Goal: Understand process/instructions: Learn how to perform a task or action

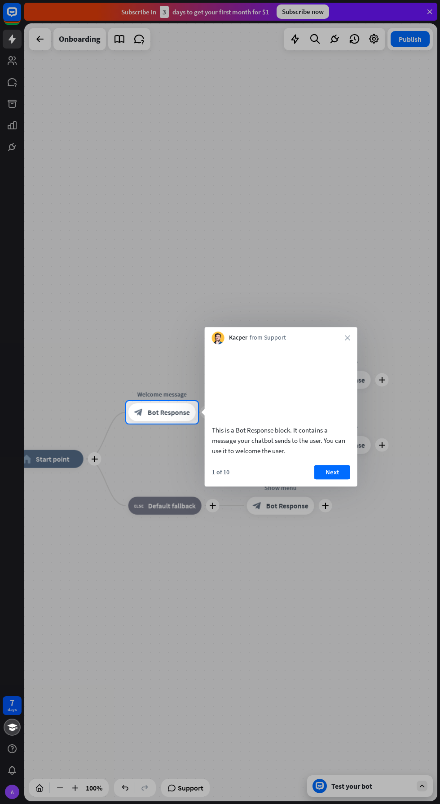
click at [334, 478] on button "Next" at bounding box center [332, 472] width 36 height 14
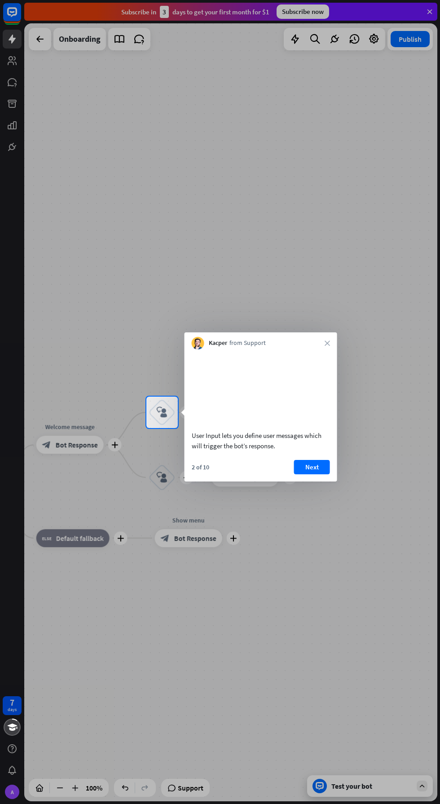
click at [318, 473] on button "Next" at bounding box center [312, 467] width 36 height 14
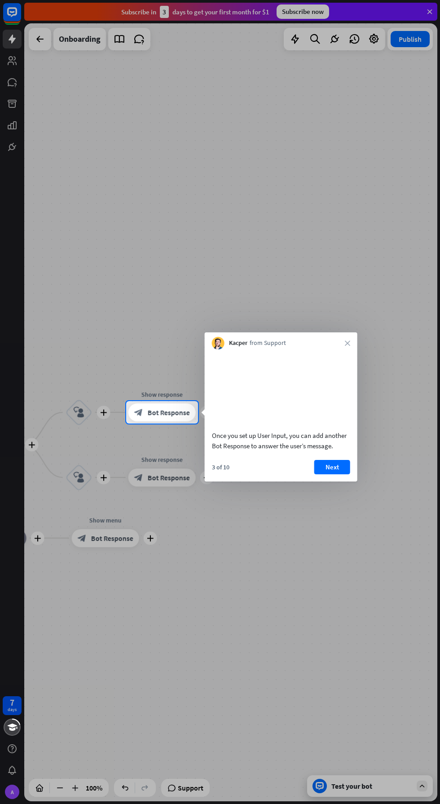
click at [332, 474] on button "Next" at bounding box center [332, 467] width 36 height 14
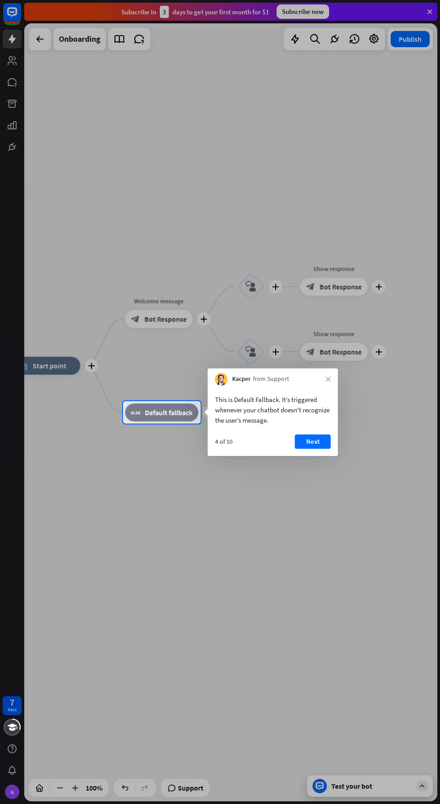
click at [319, 435] on button "Next" at bounding box center [313, 441] width 36 height 14
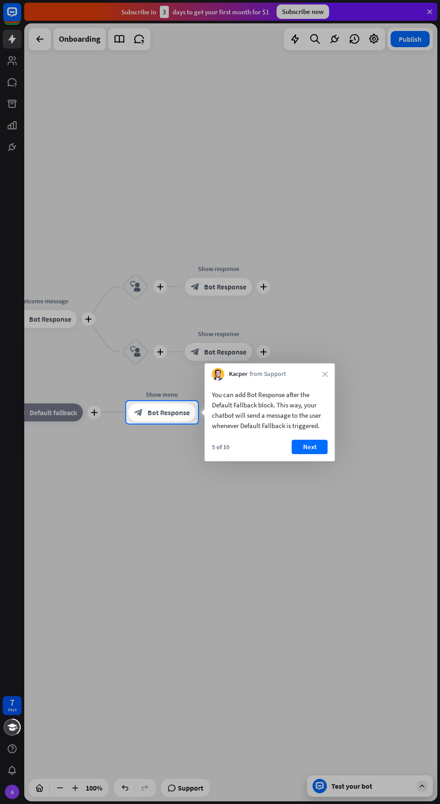
click at [322, 445] on button "Next" at bounding box center [310, 446] width 36 height 14
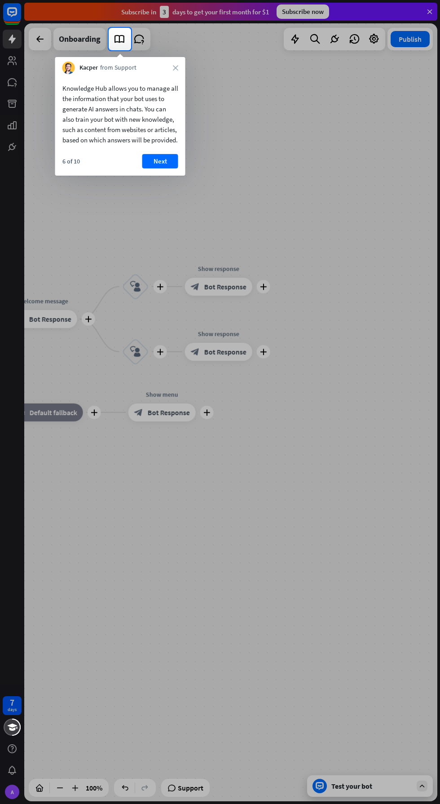
click at [75, 57] on div "Kacper from Support close" at bounding box center [120, 65] width 130 height 17
click at [173, 168] on button "Next" at bounding box center [160, 161] width 36 height 14
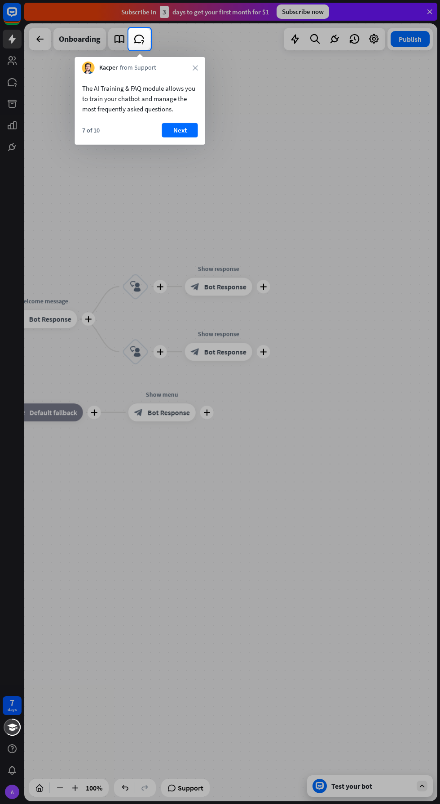
click at [193, 127] on button "Next" at bounding box center [180, 130] width 36 height 14
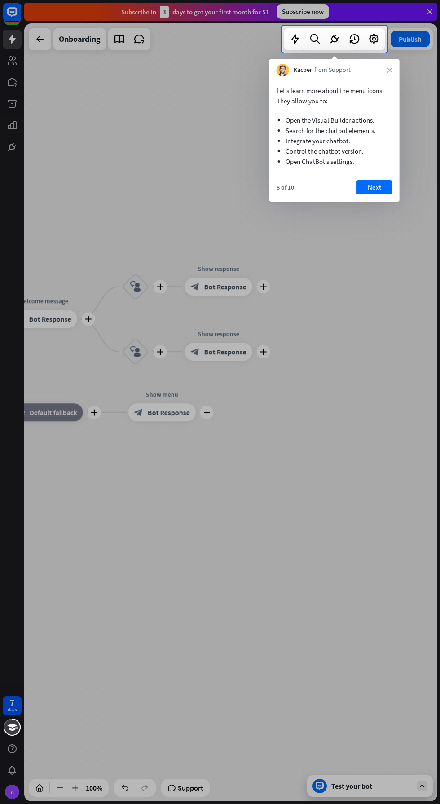
click at [390, 185] on button "Next" at bounding box center [374, 187] width 36 height 14
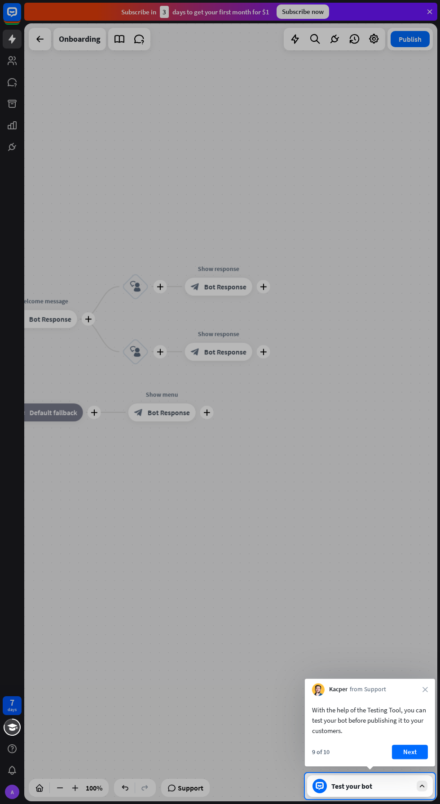
click at [422, 727] on div "With the help of the Testing Tool, you can test your bot before publishing it t…" at bounding box center [370, 719] width 116 height 31
click at [433, 744] on div "9 of 10 Next" at bounding box center [370, 755] width 130 height 22
click at [424, 769] on div at bounding box center [220, 386] width 440 height 773
click at [421, 769] on div at bounding box center [220, 386] width 440 height 773
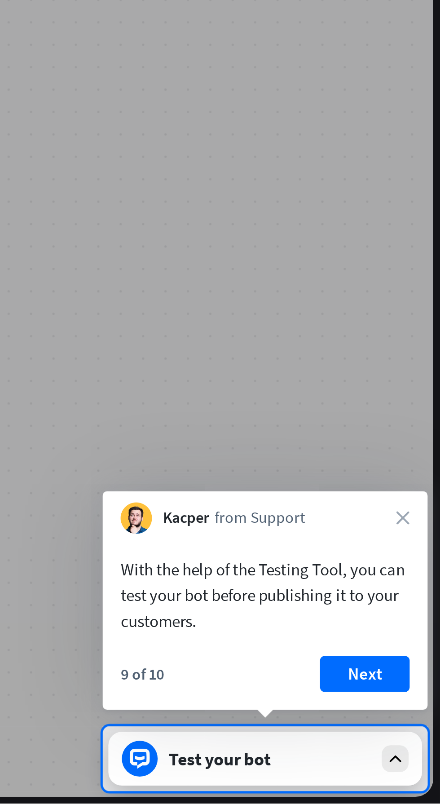
click at [428, 786] on div "Test your bot" at bounding box center [370, 786] width 126 height 22
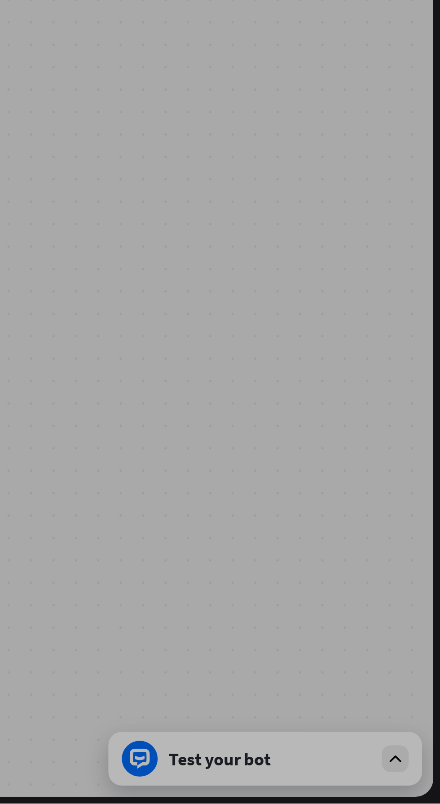
click at [428, 794] on div at bounding box center [220, 426] width 440 height 754
click at [427, 795] on div at bounding box center [220, 426] width 440 height 754
click at [391, 760] on div at bounding box center [220, 426] width 440 height 754
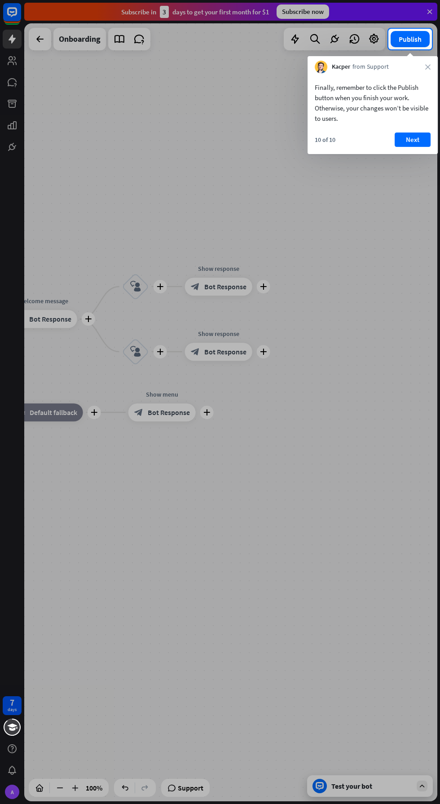
click at [345, 145] on div "10 of 10 Next" at bounding box center [372, 143] width 130 height 22
click at [418, 141] on button "Next" at bounding box center [413, 139] width 36 height 14
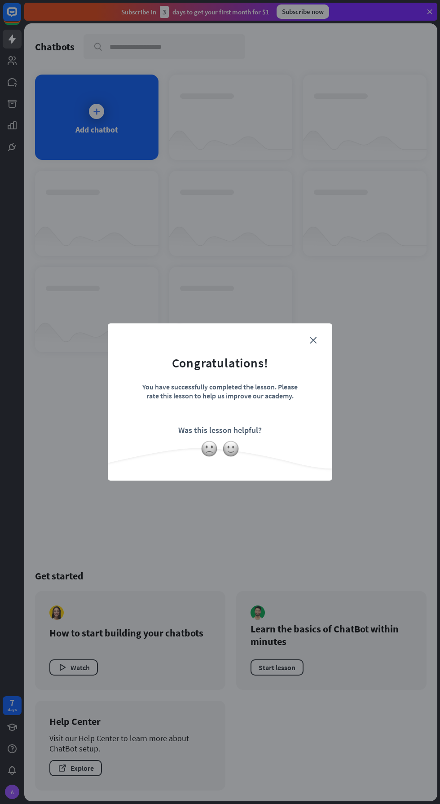
click at [316, 339] on icon "close" at bounding box center [313, 340] width 7 height 7
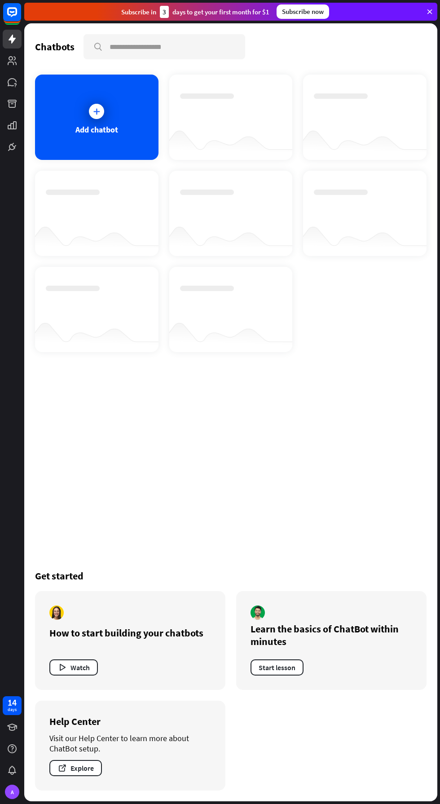
click at [111, 108] on div "Add chatbot" at bounding box center [96, 117] width 123 height 85
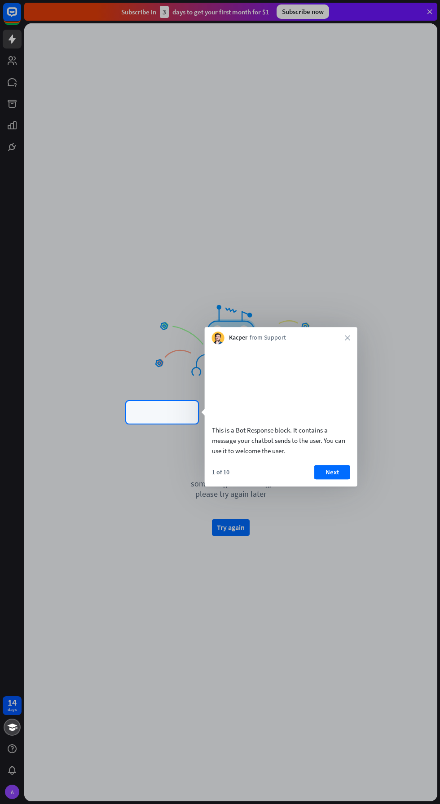
click at [345, 477] on button "Next" at bounding box center [332, 472] width 36 height 14
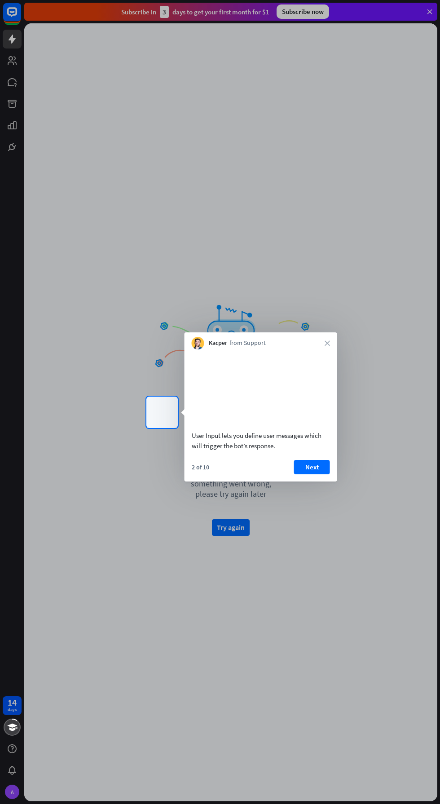
click at [313, 481] on div "2 of 10 Next" at bounding box center [260, 471] width 153 height 22
click at [242, 538] on div at bounding box center [220, 616] width 440 height 376
click at [197, 339] on div at bounding box center [198, 343] width 13 height 13
click at [218, 316] on div at bounding box center [220, 198] width 440 height 396
click at [272, 379] on video at bounding box center [261, 388] width 138 height 69
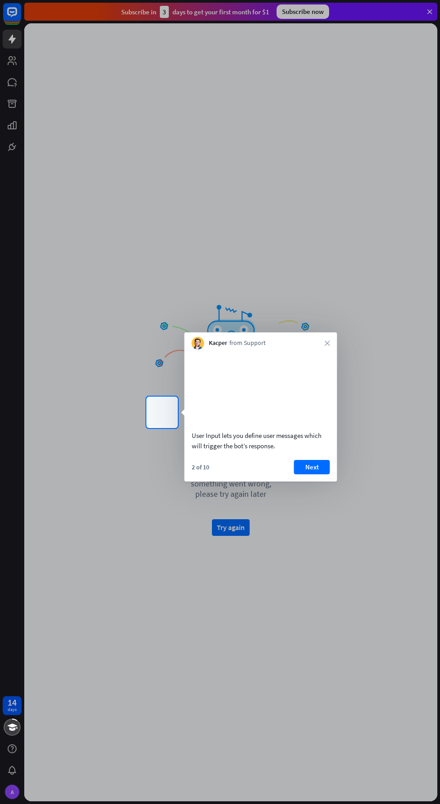
click at [258, 407] on video at bounding box center [261, 388] width 138 height 69
click at [244, 413] on video at bounding box center [261, 388] width 138 height 69
click at [317, 474] on button "Next" at bounding box center [312, 467] width 36 height 14
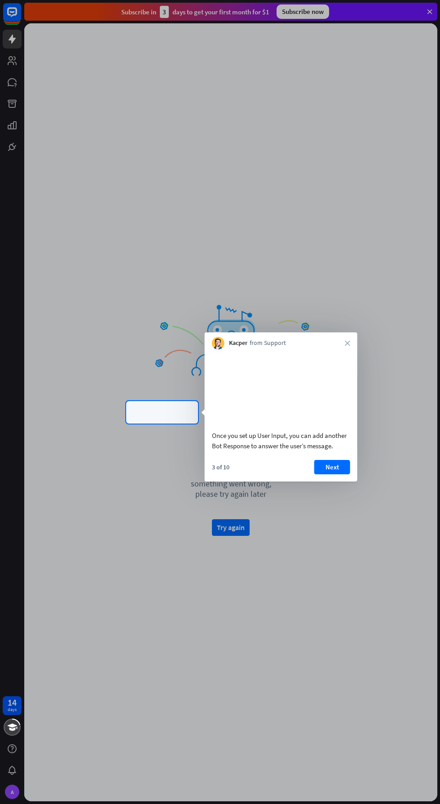
click at [347, 474] on button "Next" at bounding box center [332, 467] width 36 height 14
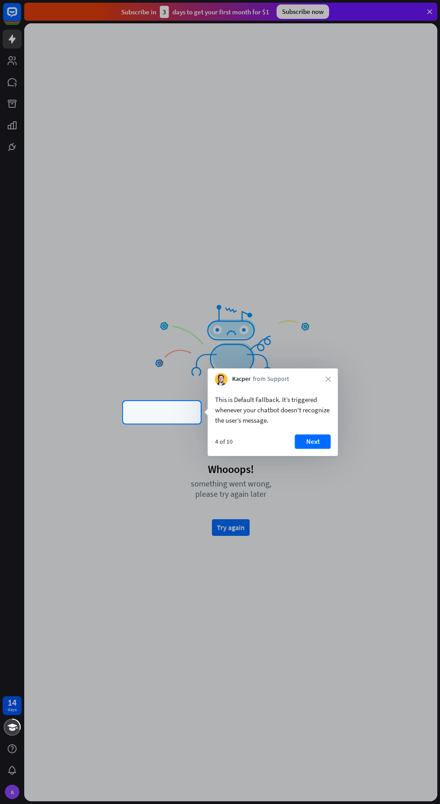
click at [334, 435] on div "4 of 10 Next" at bounding box center [273, 445] width 130 height 22
click at [324, 441] on button "Next" at bounding box center [313, 441] width 36 height 14
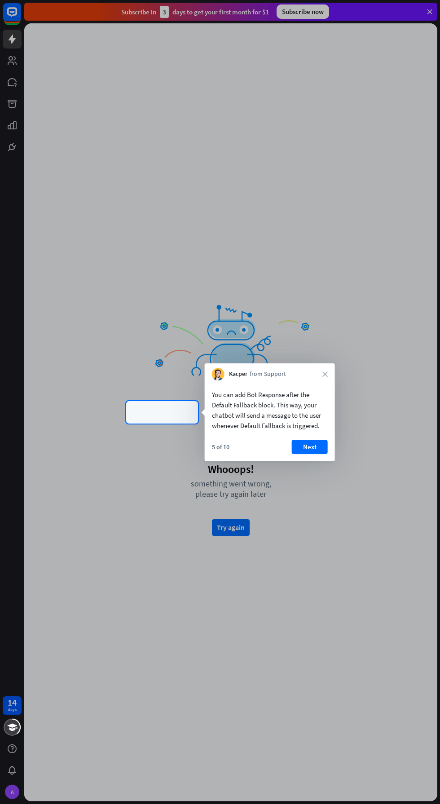
click at [312, 445] on button "Next" at bounding box center [310, 446] width 36 height 14
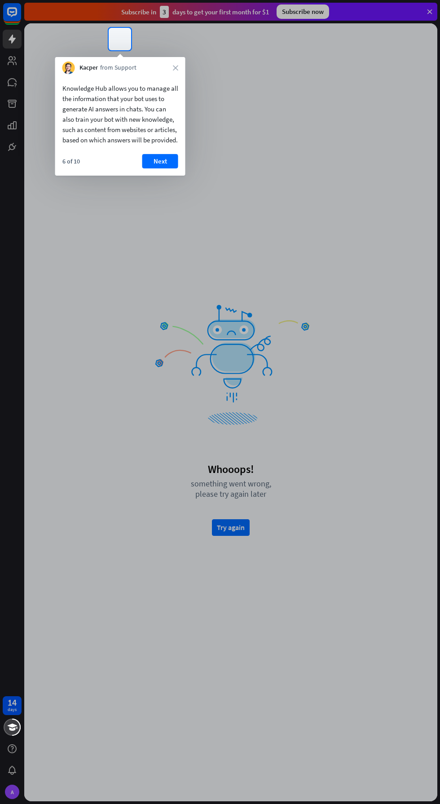
click at [175, 167] on button "Next" at bounding box center [160, 161] width 36 height 14
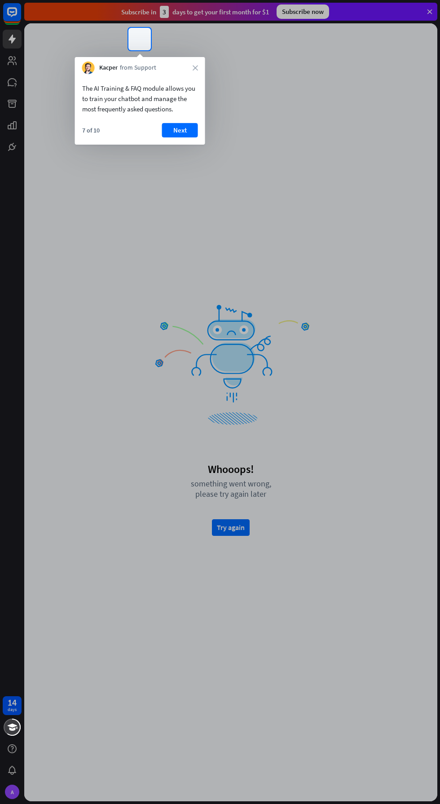
click at [255, 536] on div at bounding box center [220, 426] width 440 height 753
click at [255, 530] on div at bounding box center [220, 426] width 440 height 753
click at [105, 138] on div "7 of 10 Next" at bounding box center [140, 134] width 130 height 22
click at [107, 123] on div "The AI Training & FAQ module allows you to train your chatbot and manage the mo…" at bounding box center [140, 109] width 130 height 70
click at [145, 79] on div "The AI Training & FAQ module allows you to train your chatbot and manage the mo…" at bounding box center [140, 96] width 130 height 44
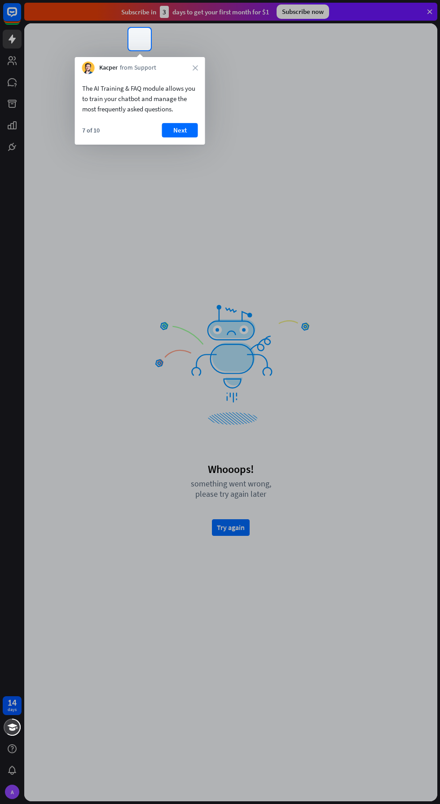
click at [154, 28] on div at bounding box center [295, 39] width 289 height 22
click at [196, 130] on button "Next" at bounding box center [180, 130] width 36 height 14
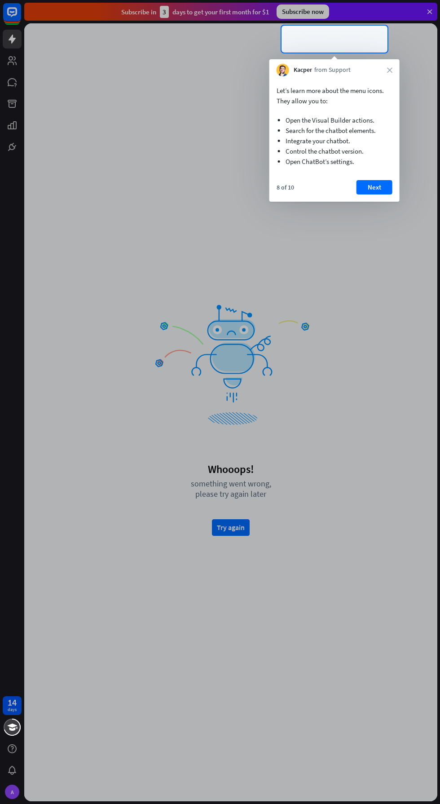
click at [374, 187] on button "Next" at bounding box center [374, 187] width 36 height 14
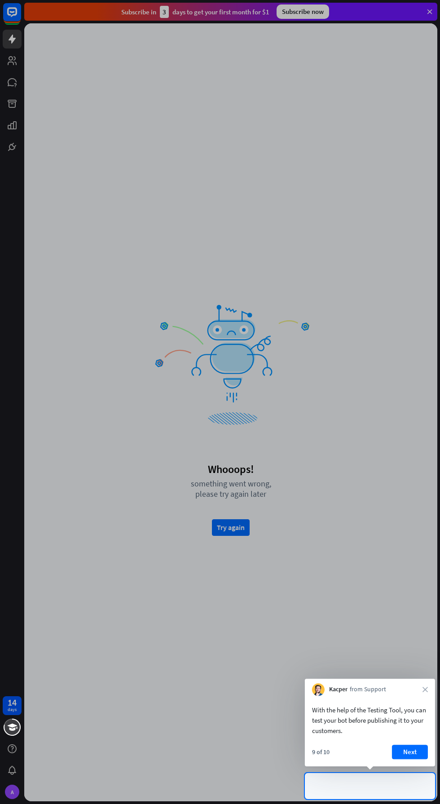
click at [429, 760] on div "9 of 10 Next" at bounding box center [370, 755] width 130 height 22
click at [417, 748] on button "Next" at bounding box center [410, 751] width 36 height 14
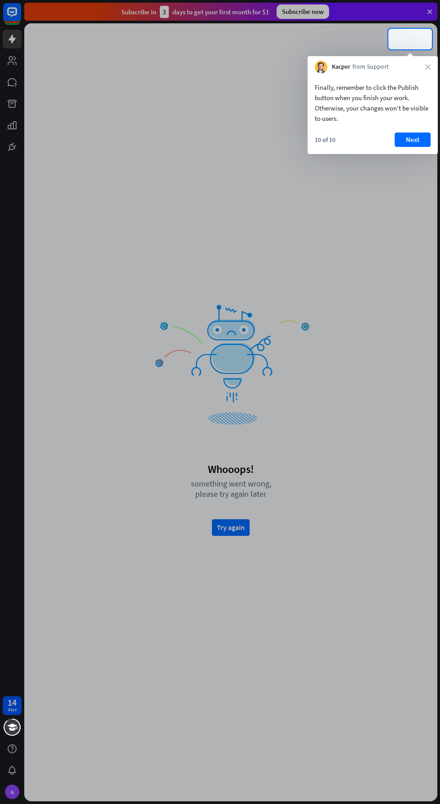
click at [424, 137] on button "Next" at bounding box center [413, 139] width 36 height 14
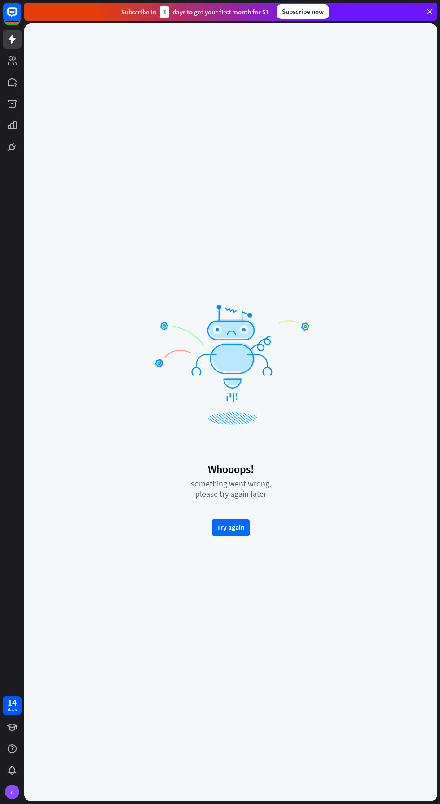
click at [421, 132] on div "Whooops! something went wrong, please try again later Try again" at bounding box center [230, 411] width 413 height 777
